Goal: Task Accomplishment & Management: Manage account settings

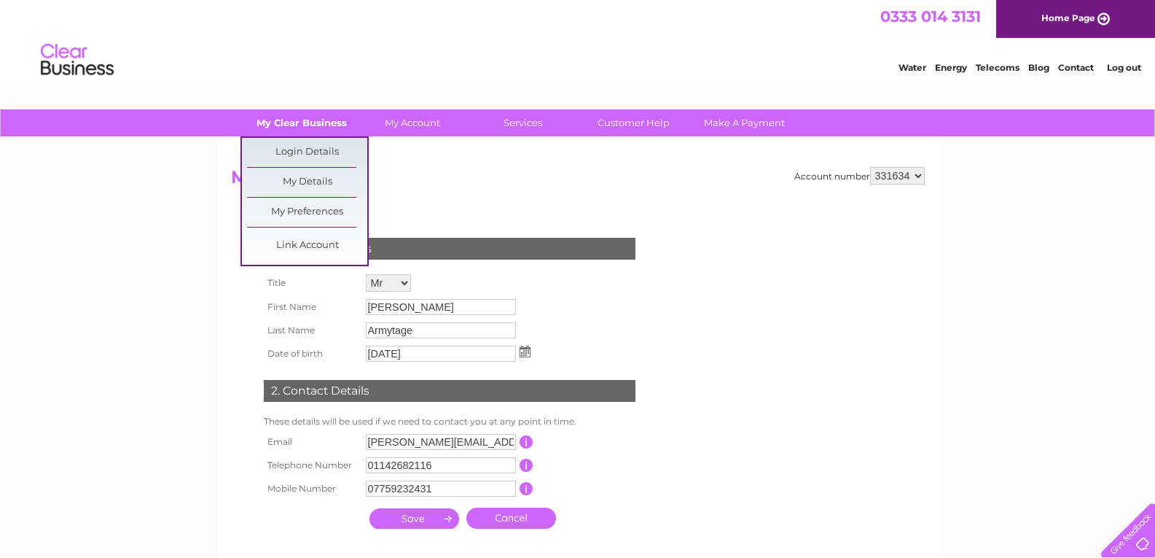
click at [294, 119] on link "My Clear Business" at bounding box center [301, 122] width 120 height 27
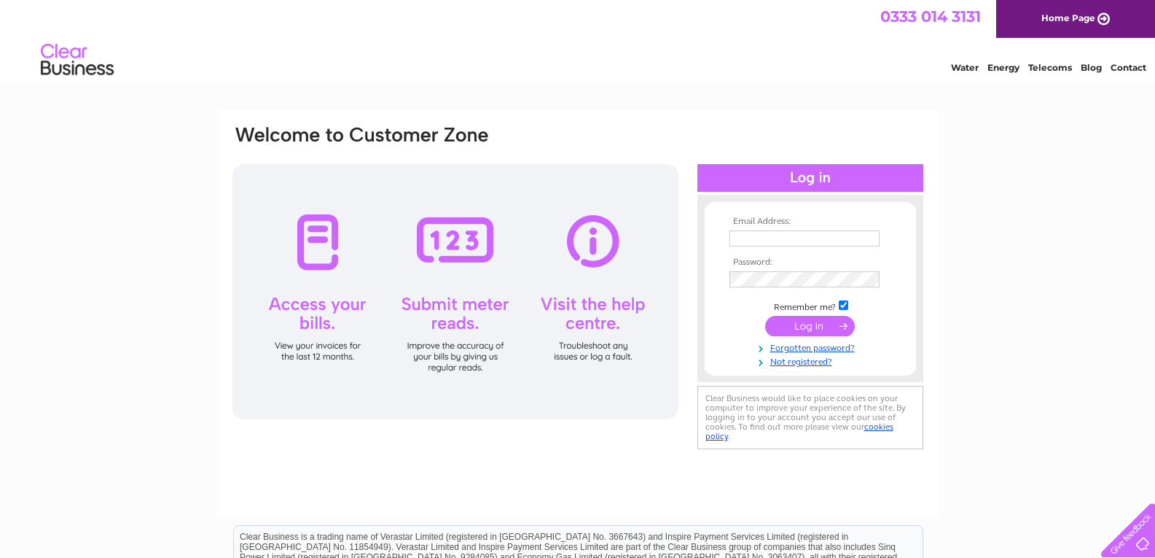
type input "[PERSON_NAME][EMAIL_ADDRESS][DOMAIN_NAME]"
click at [795, 329] on input "submit" at bounding box center [810, 326] width 90 height 20
